Goal: Navigation & Orientation: Find specific page/section

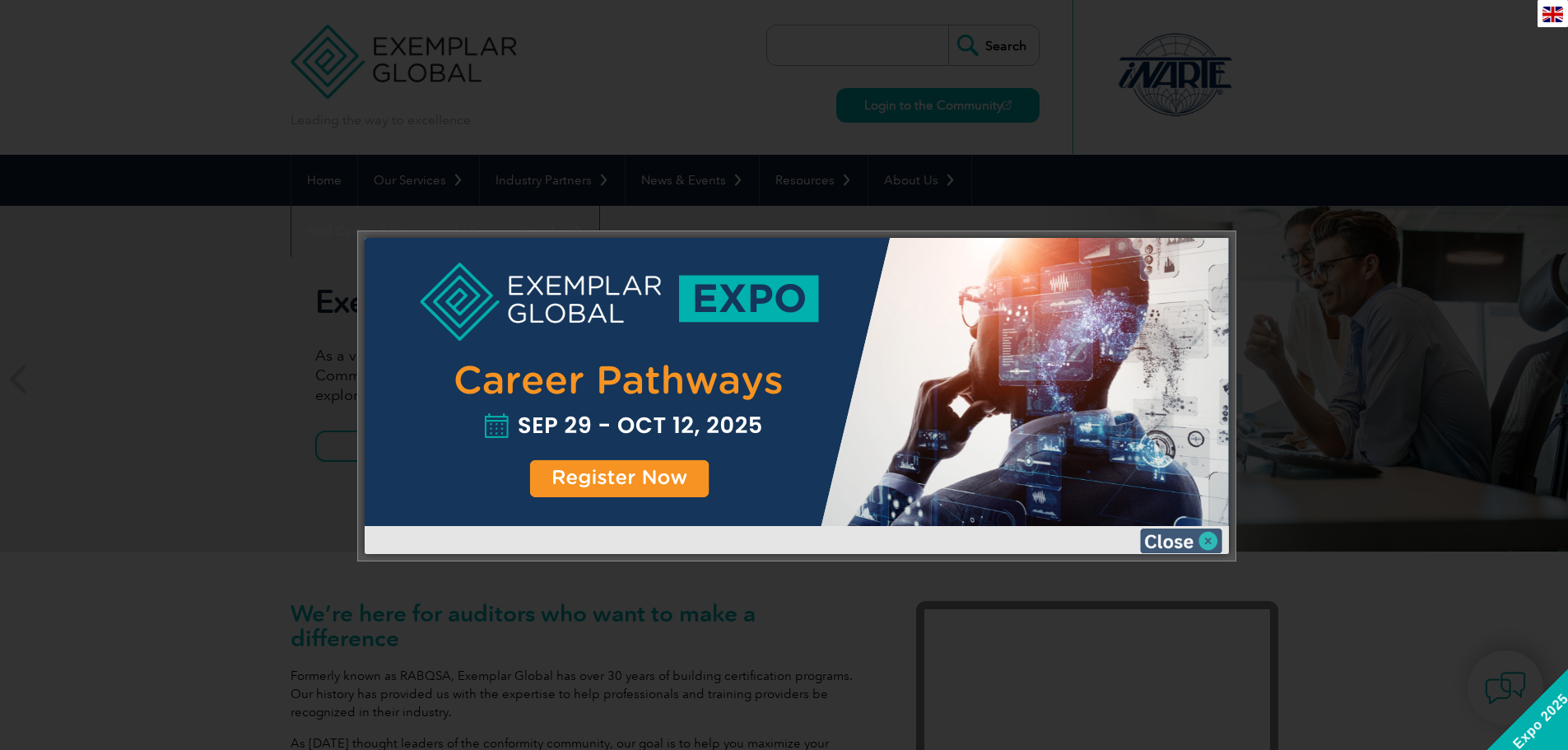
click at [1170, 546] on img at bounding box center [1181, 541] width 82 height 24
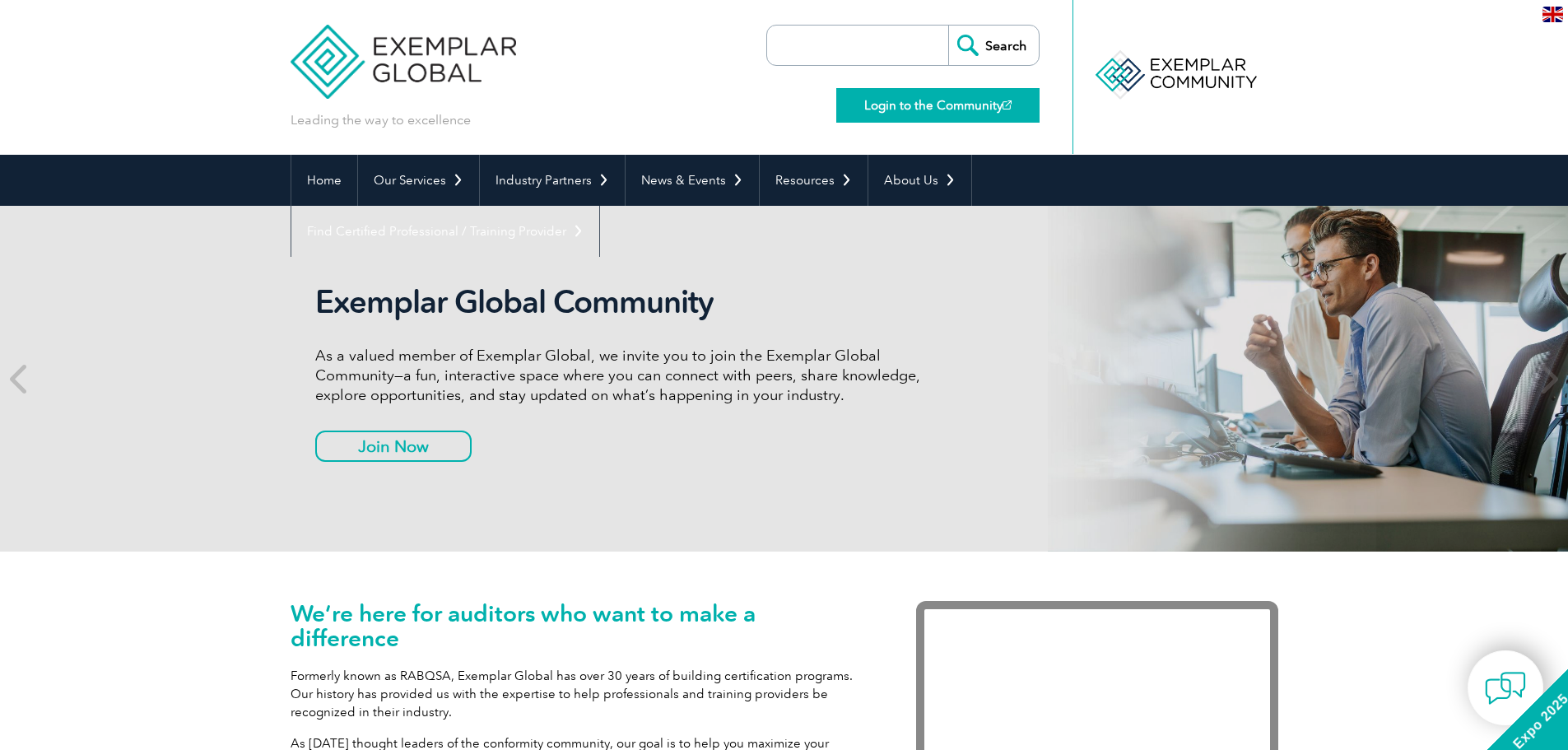
click at [892, 109] on link "Login to the Community" at bounding box center [938, 104] width 203 height 35
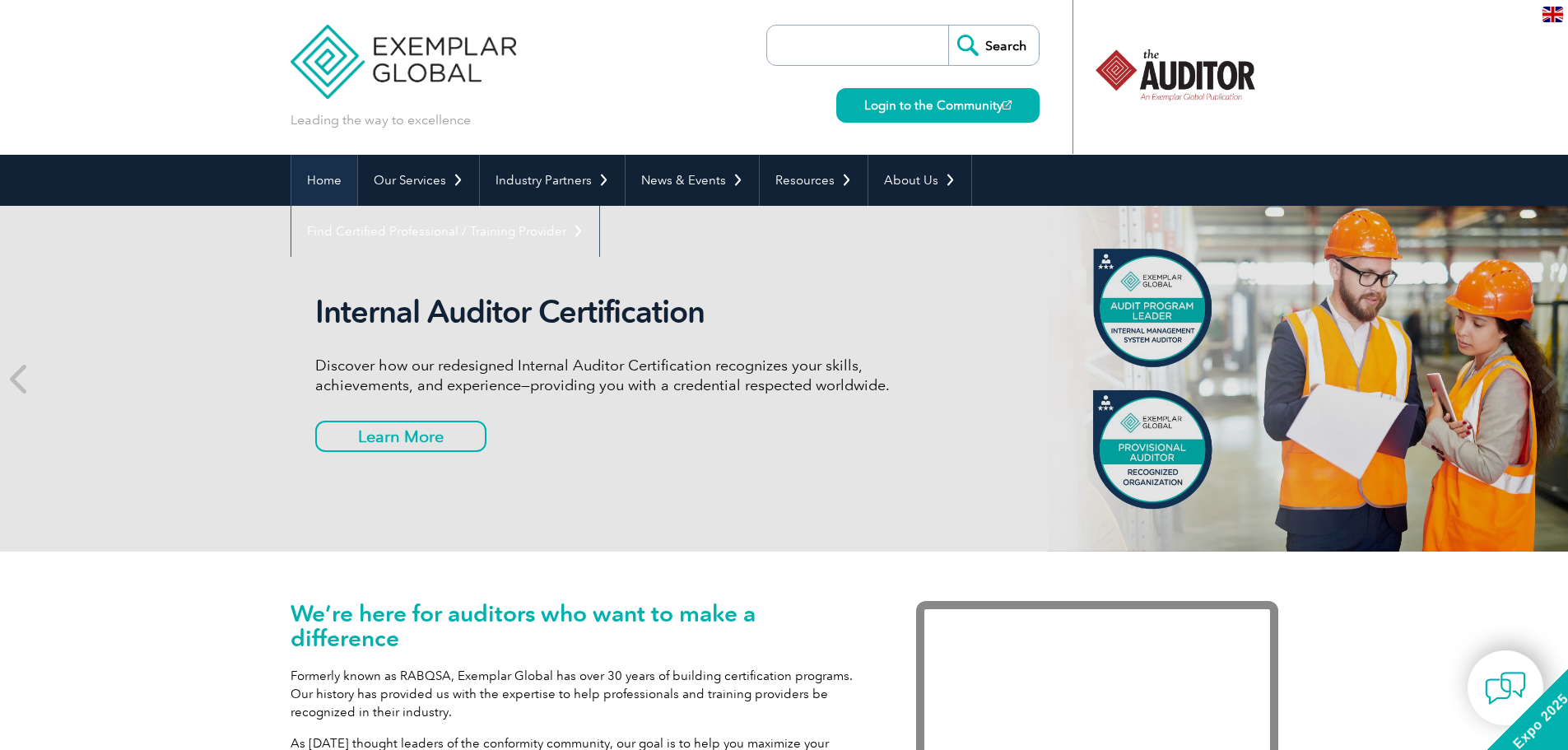
click at [328, 179] on link "Home" at bounding box center [324, 180] width 66 height 51
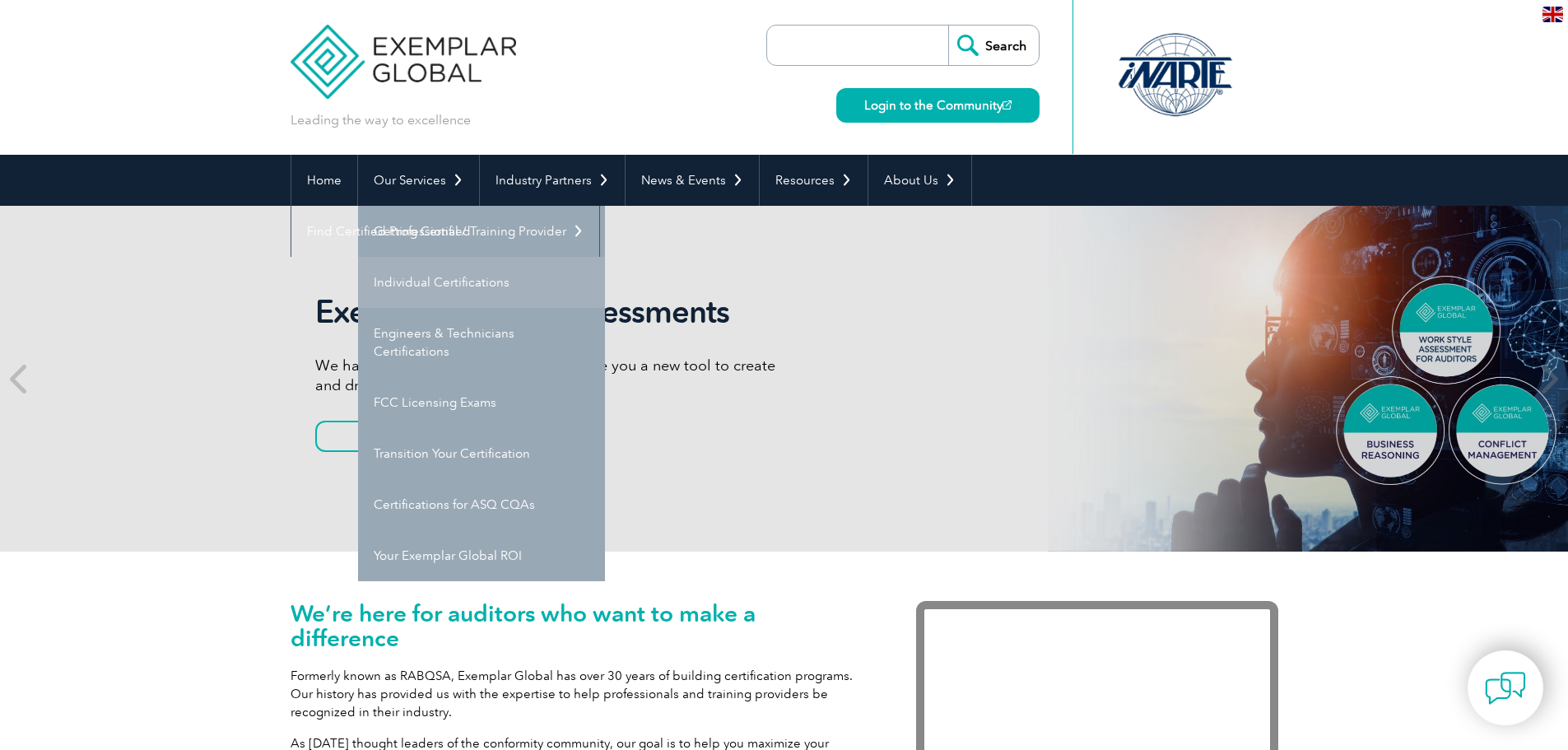
click at [498, 292] on link "Individual Certifications" at bounding box center [481, 282] width 247 height 51
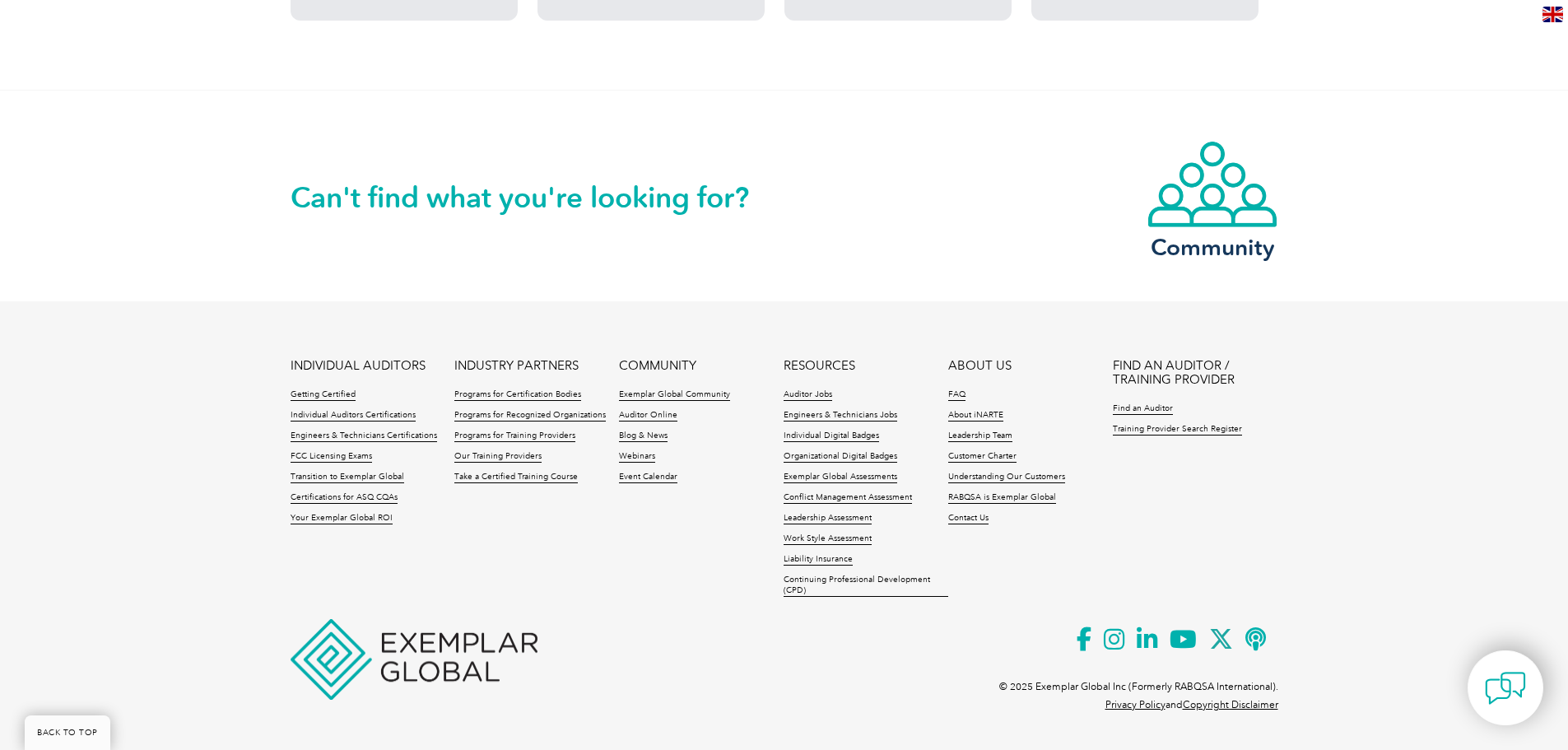
scroll to position [1354, 0]
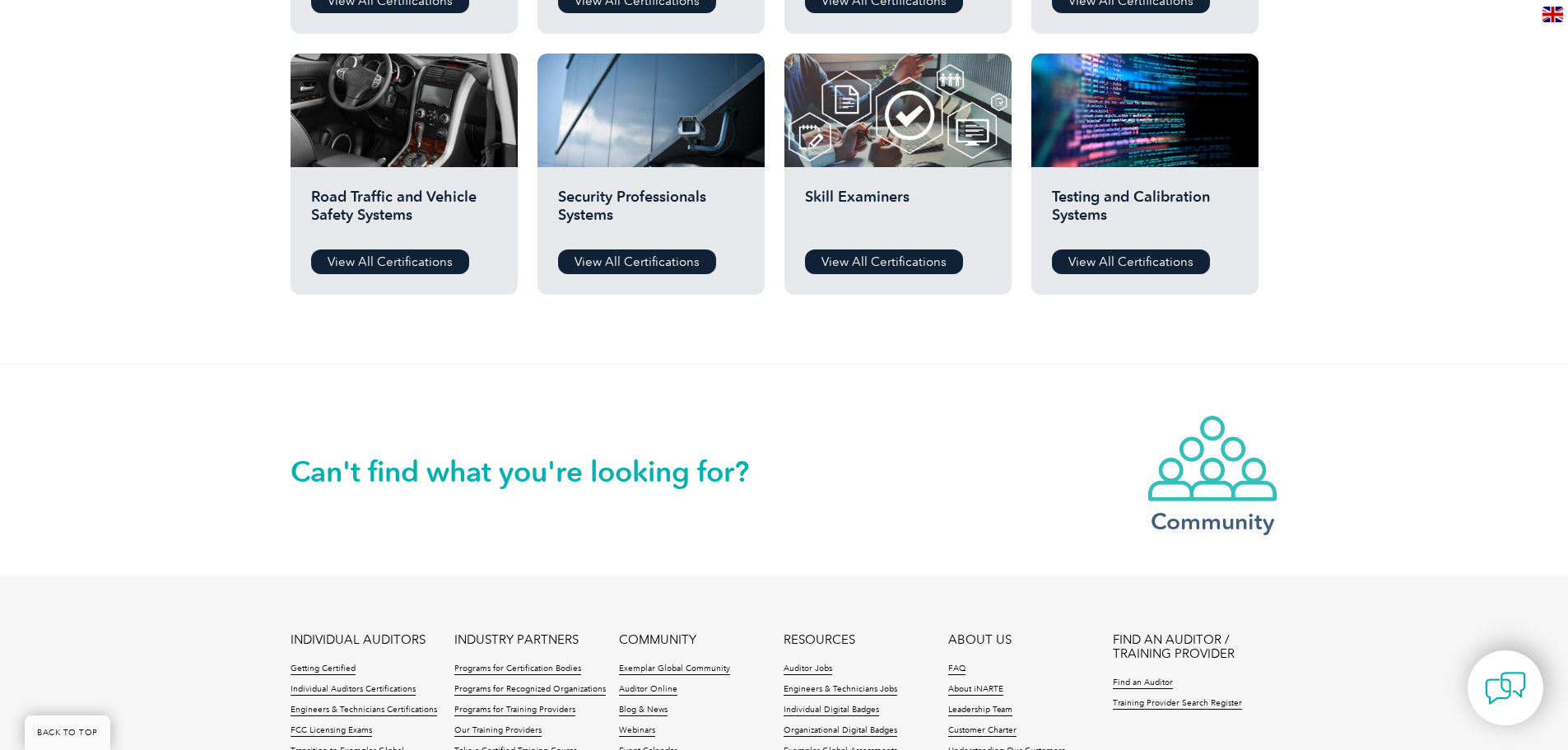
click at [1247, 513] on h3 "Community" at bounding box center [1212, 521] width 131 height 21
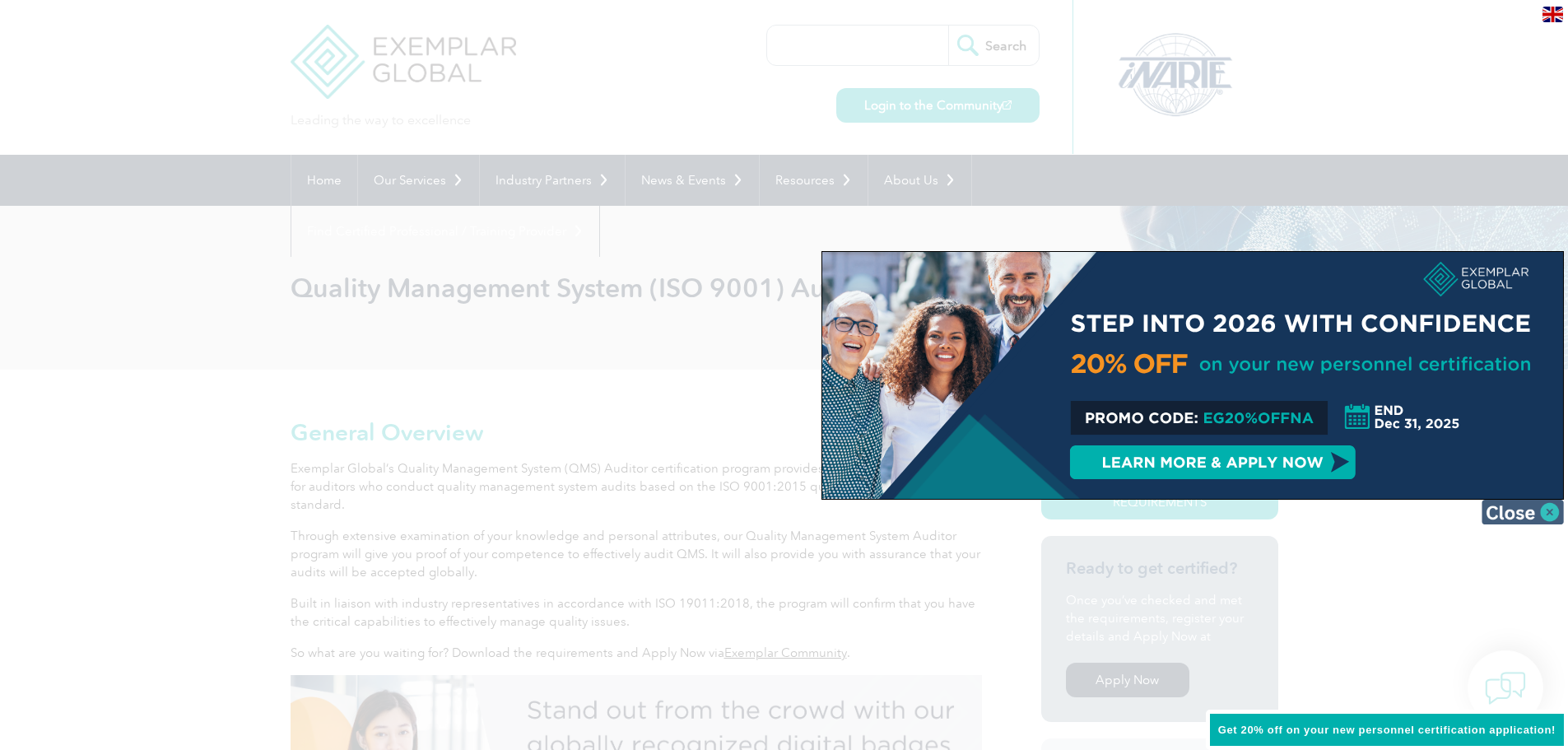
click at [1530, 517] on img at bounding box center [1522, 512] width 82 height 24
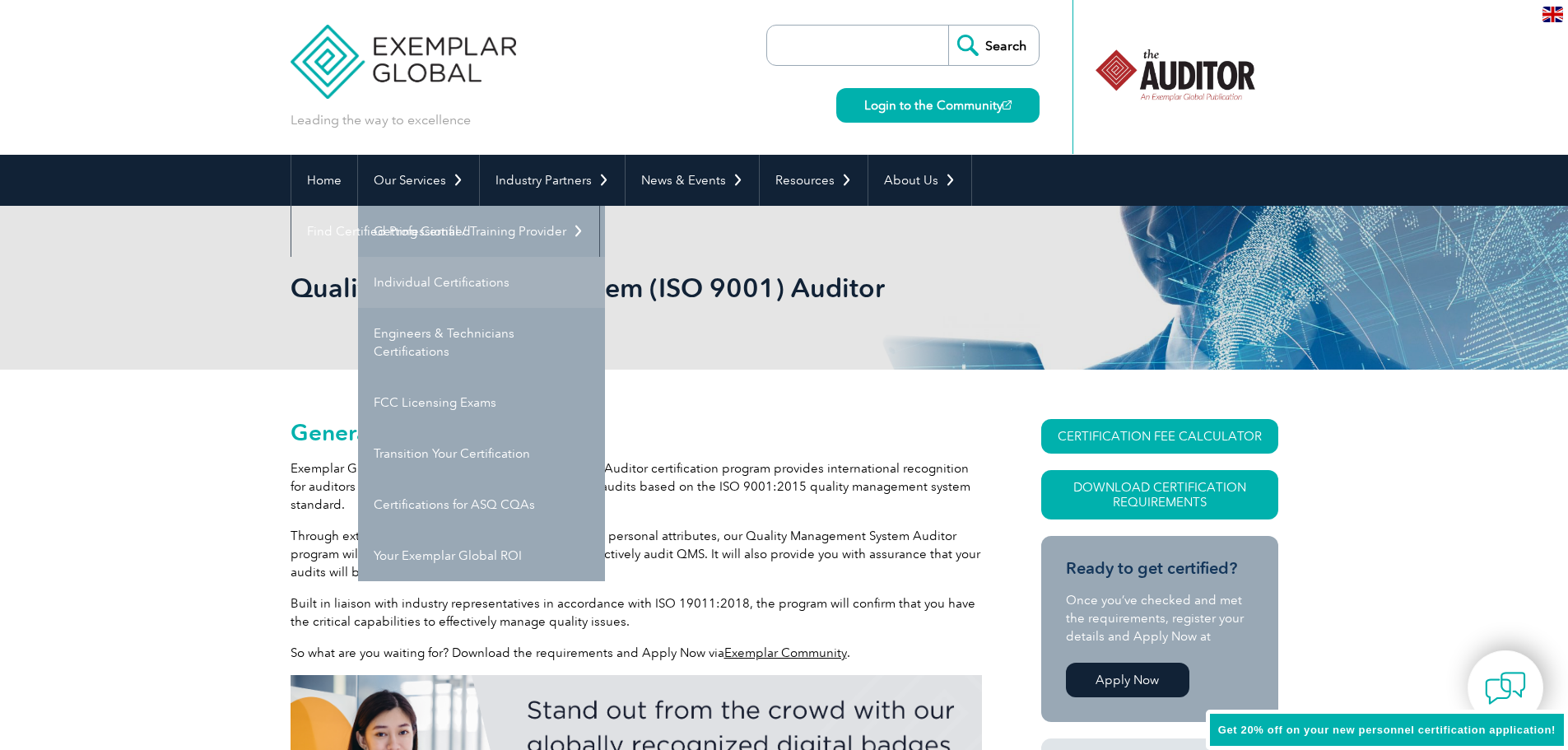
click at [442, 286] on link "Individual Certifications" at bounding box center [481, 282] width 247 height 51
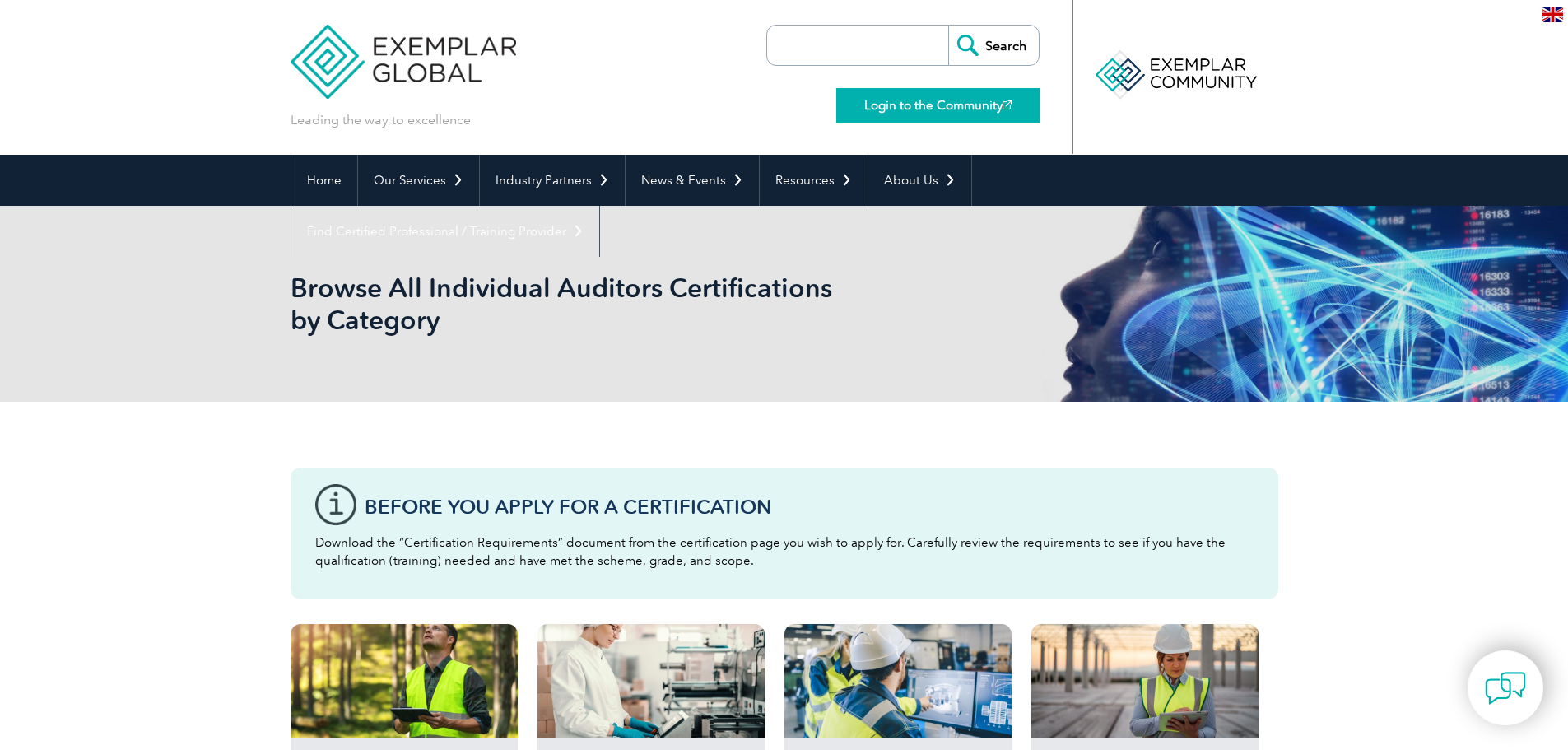
click at [909, 109] on link "Login to the Community" at bounding box center [938, 104] width 203 height 35
